Goal: Information Seeking & Learning: Learn about a topic

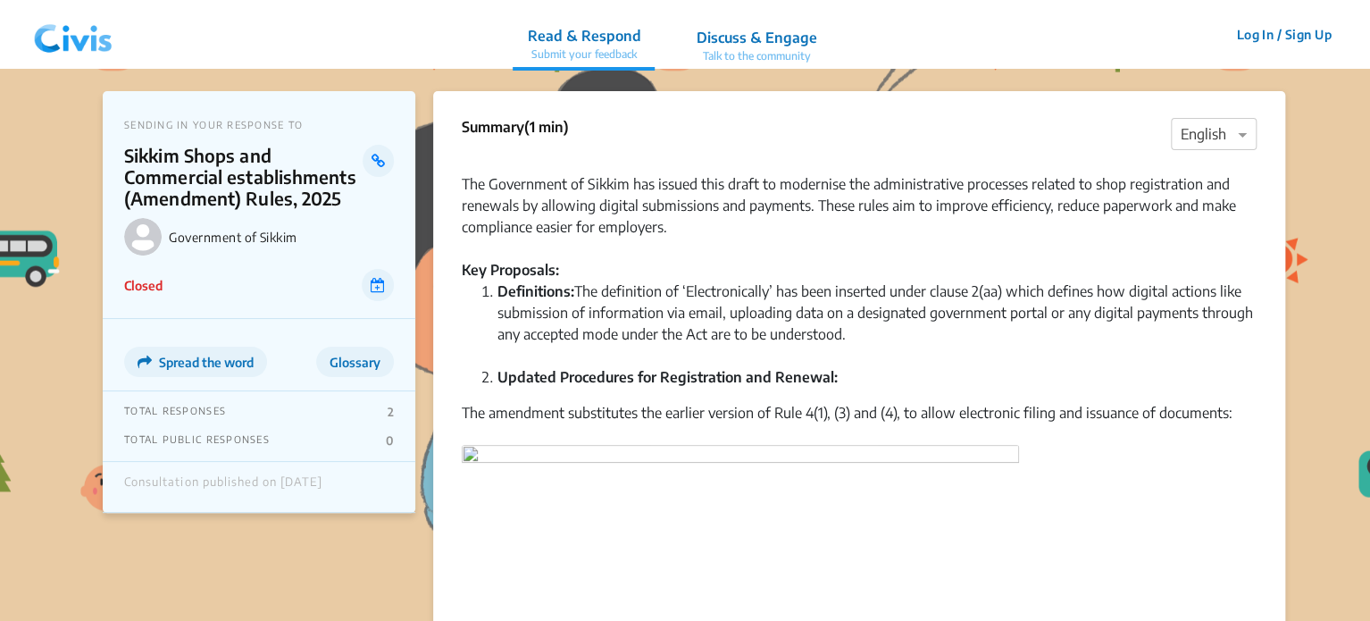
click at [71, 39] on img at bounding box center [73, 35] width 93 height 54
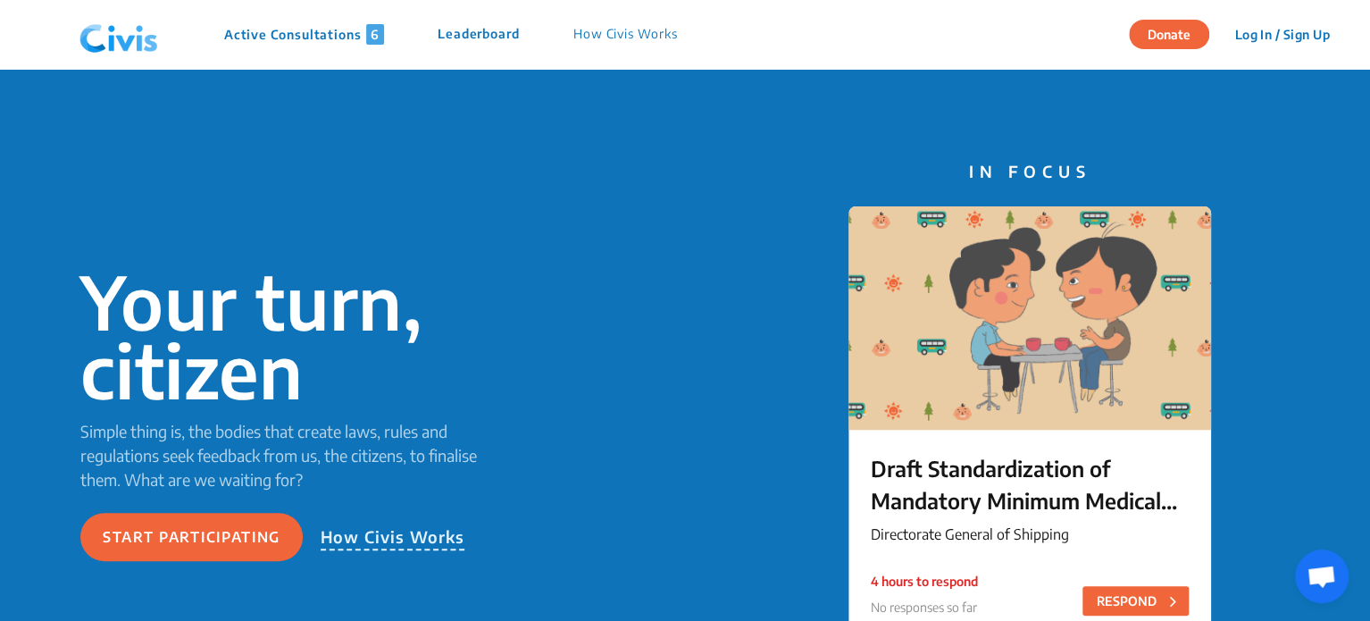
click at [297, 29] on p "Active Consultations 6" at bounding box center [304, 34] width 160 height 21
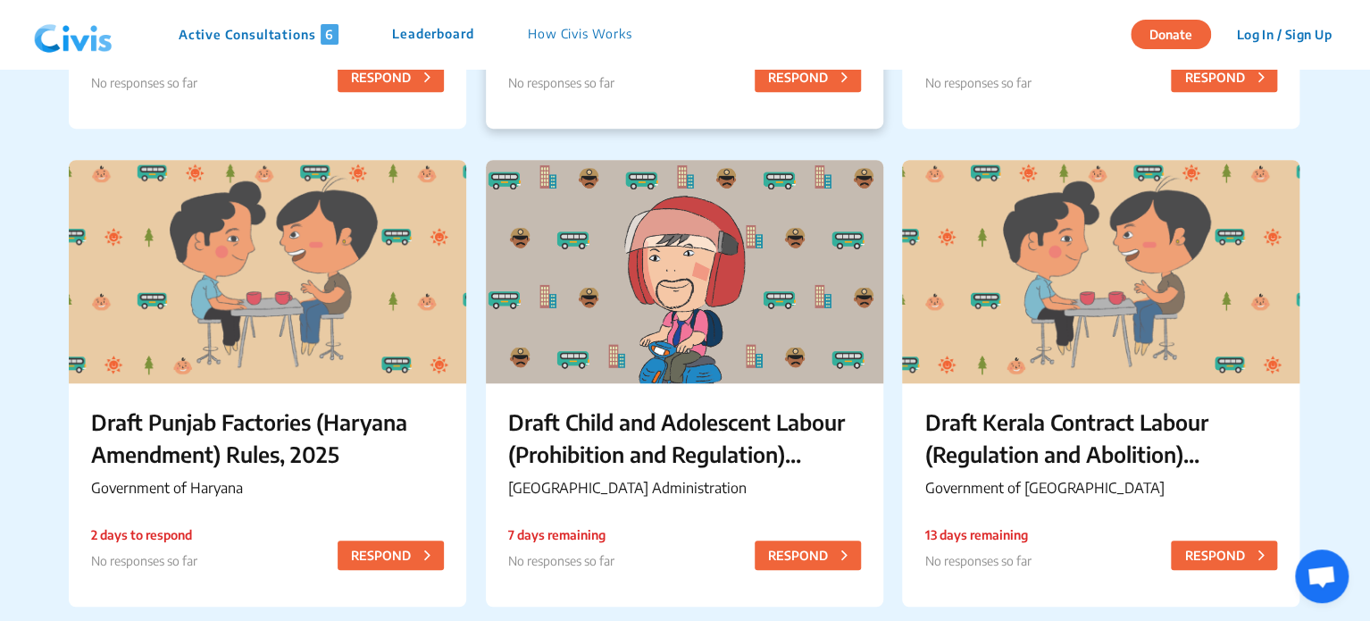
scroll to position [567, 0]
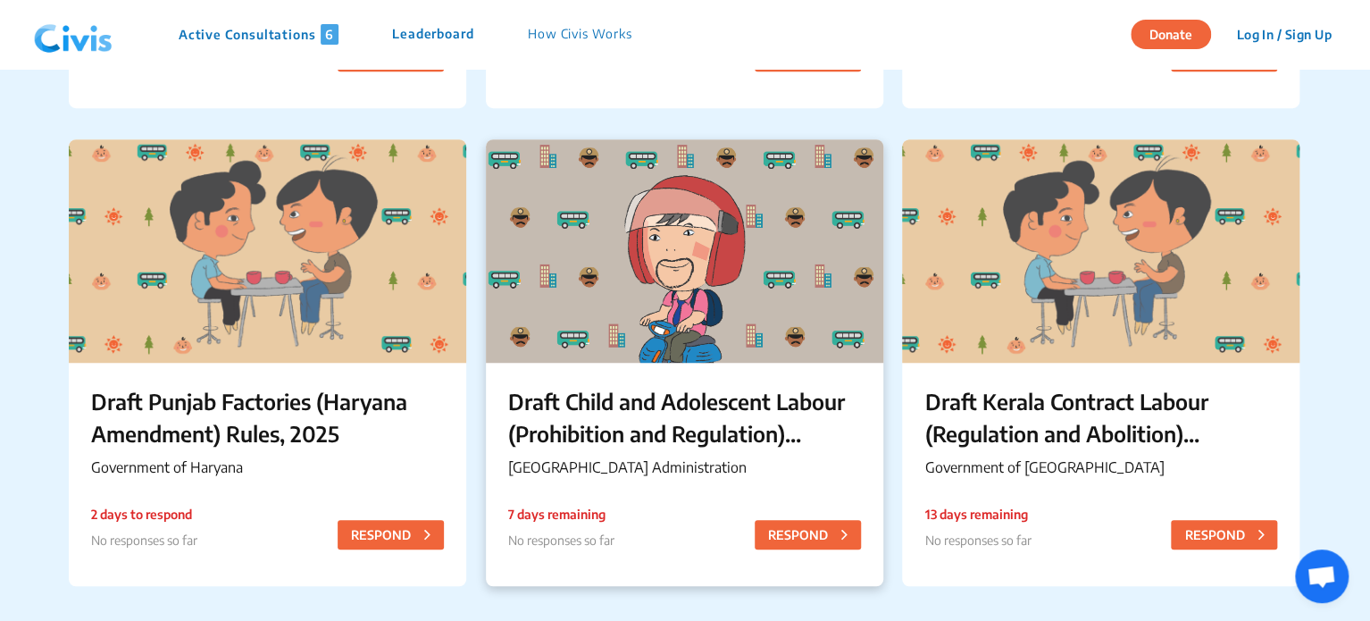
click at [602, 405] on p "Draft Child and Adolescent Labour (Prohibition and Regulation) Chandigarh Rules…" at bounding box center [684, 417] width 353 height 64
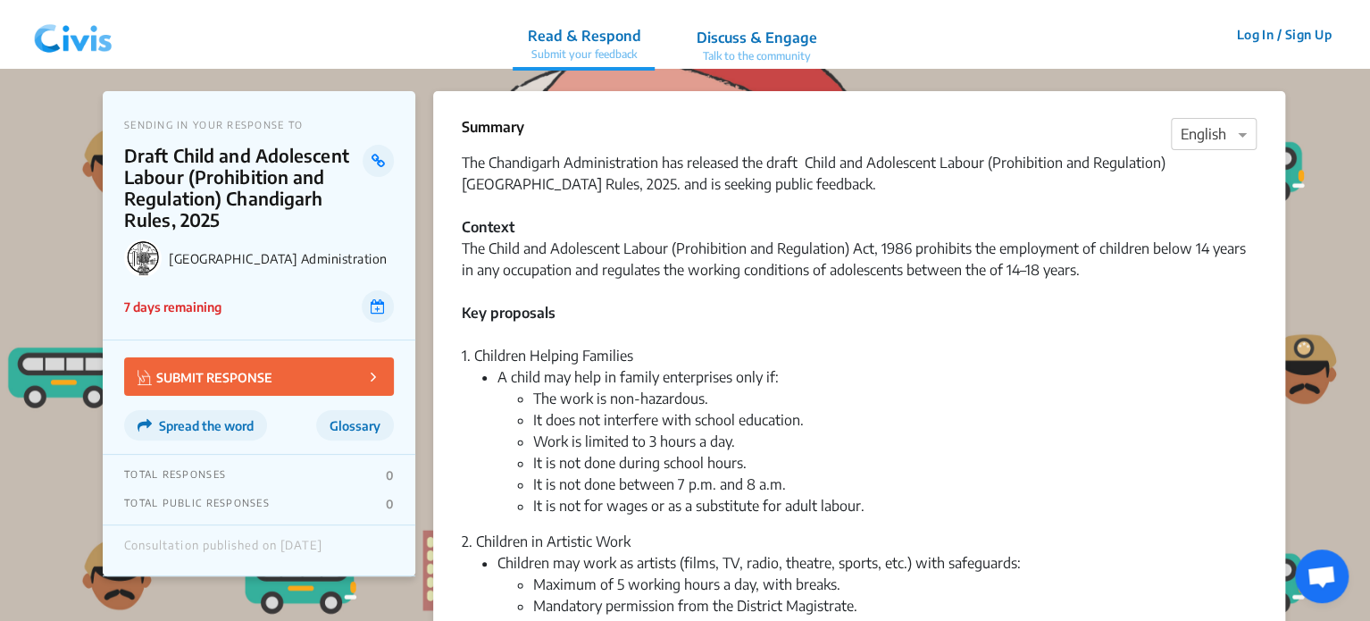
click at [77, 28] on img at bounding box center [73, 35] width 93 height 54
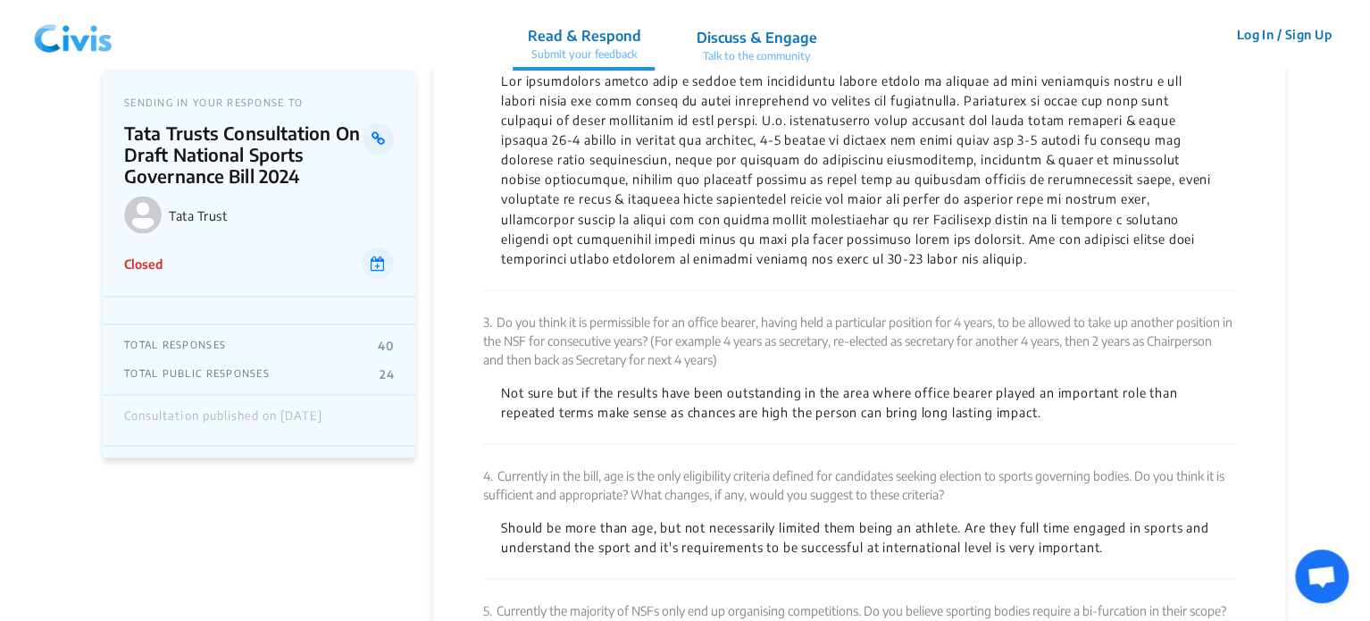
scroll to position [4962, 0]
